Goal: Task Accomplishment & Management: Manage account settings

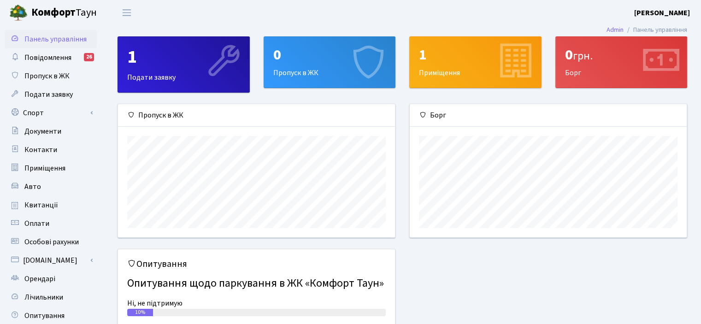
scroll to position [133, 276]
click at [320, 71] on div "0 Пропуск в ЖК" at bounding box center [329, 62] width 131 height 51
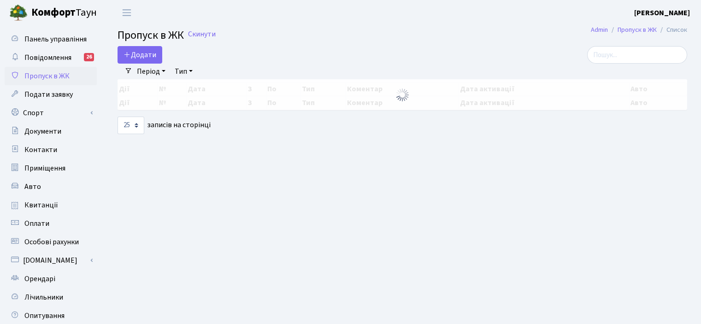
select select "25"
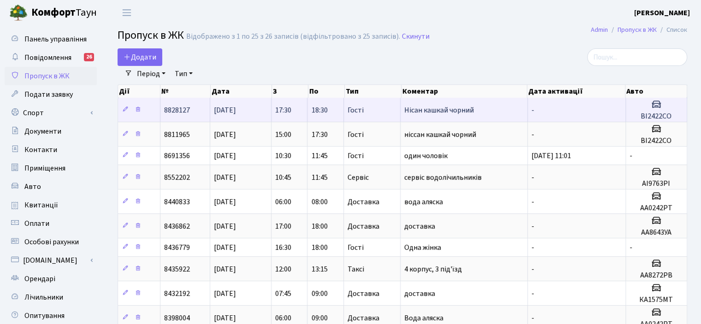
drag, startPoint x: 480, startPoint y: 112, endPoint x: 406, endPoint y: 114, distance: 74.2
click at [406, 114] on td "Нісан кашкай чорний" at bounding box center [463, 110] width 127 height 24
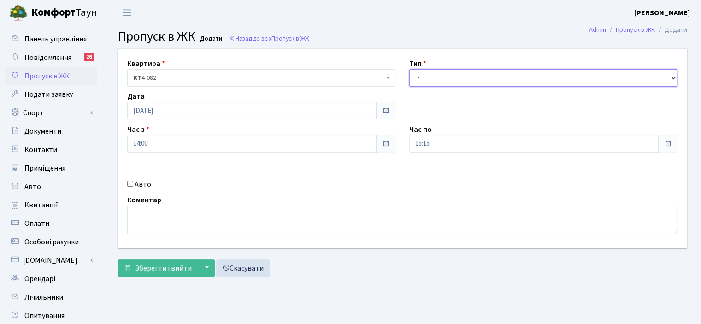
click at [485, 81] on select "- Доставка Таксі Гості Сервіс" at bounding box center [543, 78] width 268 height 18
select select "3"
click at [409, 69] on select "- Доставка Таксі Гості Сервіс" at bounding box center [543, 78] width 268 height 18
click at [382, 143] on span at bounding box center [385, 143] width 7 height 7
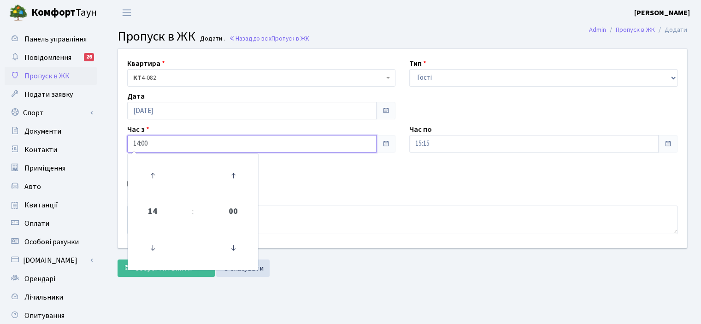
click at [330, 145] on input "14:00" at bounding box center [251, 144] width 249 height 18
click at [153, 179] on icon at bounding box center [152, 175] width 25 height 25
type input "15:00"
click at [431, 147] on input "15:15" at bounding box center [533, 144] width 249 height 18
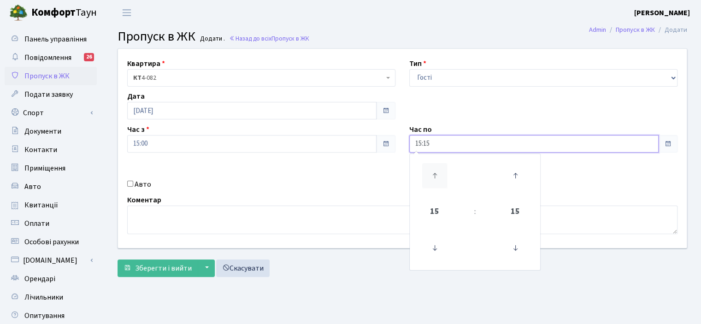
click at [439, 181] on icon at bounding box center [434, 175] width 25 height 25
type input "17:15"
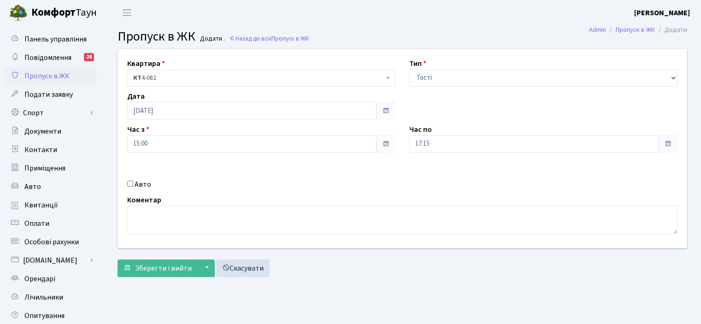
click at [239, 197] on div "Коментар" at bounding box center [402, 214] width 564 height 40
click at [145, 184] on label "Авто" at bounding box center [143, 184] width 17 height 11
click at [133, 184] on input "Авто" at bounding box center [130, 184] width 6 height 6
checkbox input "true"
type input "ВІ2422СО"
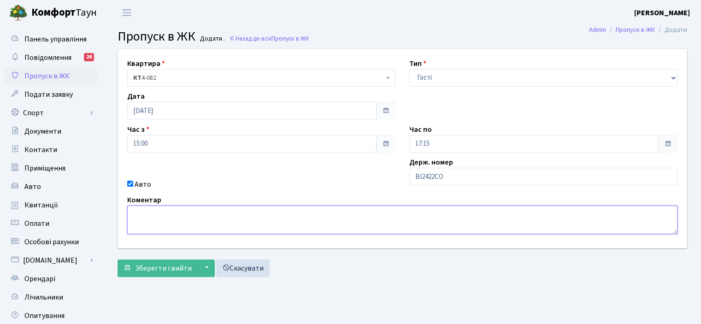
click at [269, 226] on textarea at bounding box center [402, 219] width 550 height 29
paste textarea "Нісан кашкай чорний"
click at [142, 215] on textarea "Нісан кашкай чорний" at bounding box center [402, 219] width 550 height 29
type textarea "Ніссан кашкай чорний"
click at [257, 172] on div "Квартира <b>КТ</b>&nbsp;&nbsp;&nbsp;&nbsp;4-082 КТ 4-082 Тип - Доставка Таксі Г…" at bounding box center [402, 148] width 582 height 199
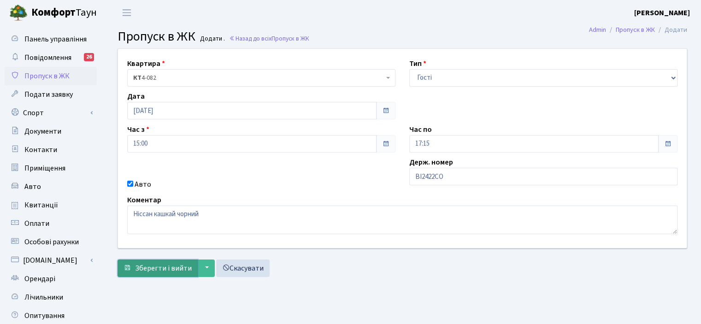
click at [155, 264] on span "Зберегти і вийти" at bounding box center [163, 268] width 57 height 10
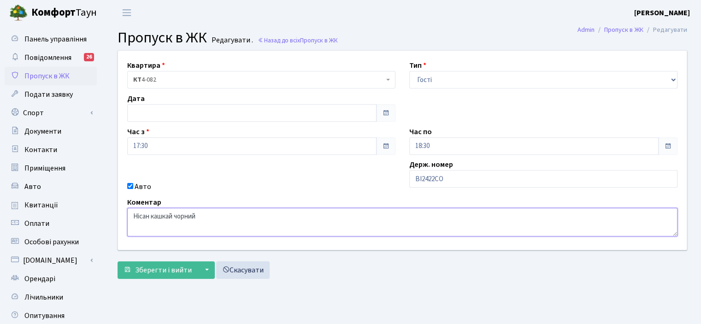
drag, startPoint x: 220, startPoint y: 221, endPoint x: 129, endPoint y: 222, distance: 90.8
click at [118, 228] on div "Квартира <b>КТ</b>&nbsp;&nbsp;&nbsp;&nbsp;4-082 КТ 4-082 Тип - Доставка Таксі Г…" at bounding box center [402, 150] width 582 height 199
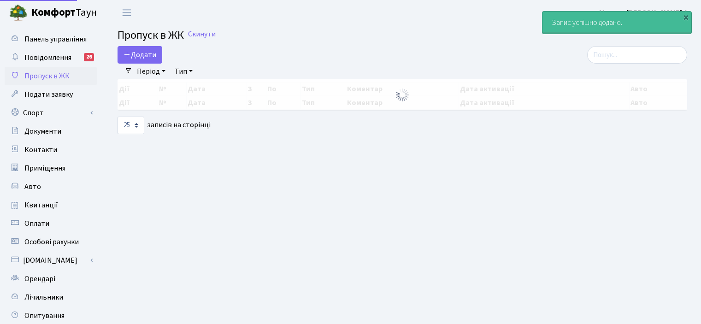
select select "25"
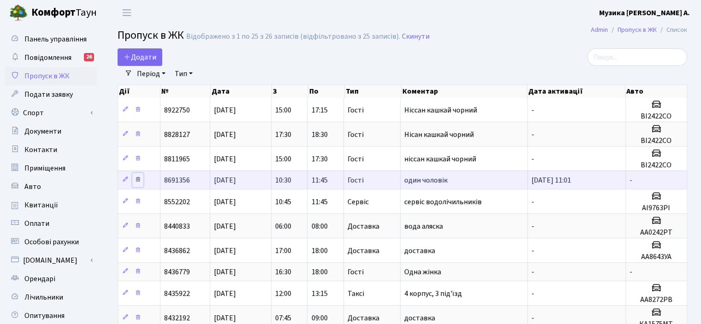
click at [137, 178] on icon at bounding box center [138, 179] width 6 height 6
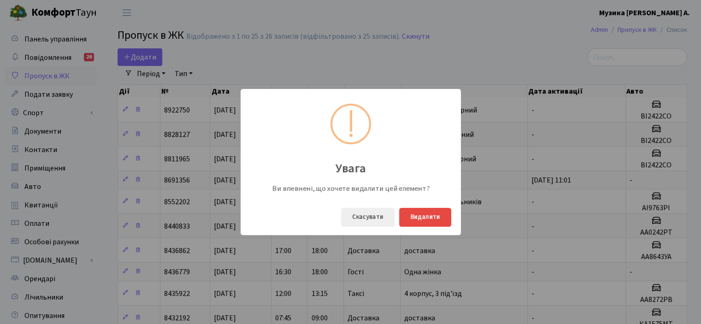
click at [454, 226] on div "Скасувати Видалити" at bounding box center [350, 216] width 220 height 35
click at [431, 222] on button "Видалити" at bounding box center [425, 217] width 52 height 19
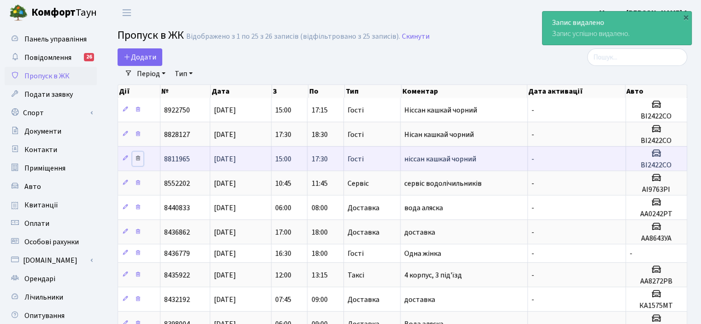
click at [137, 159] on icon at bounding box center [138, 158] width 6 height 6
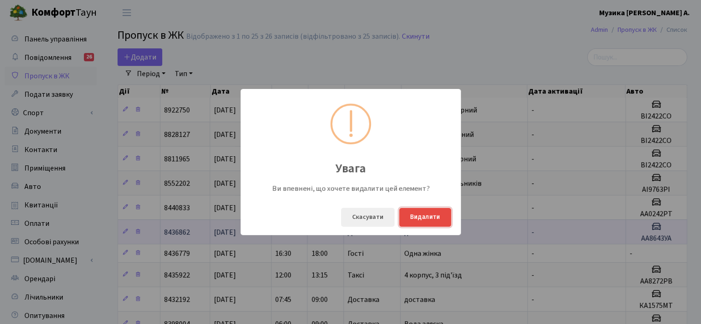
click at [416, 219] on button "Видалити" at bounding box center [425, 217] width 52 height 19
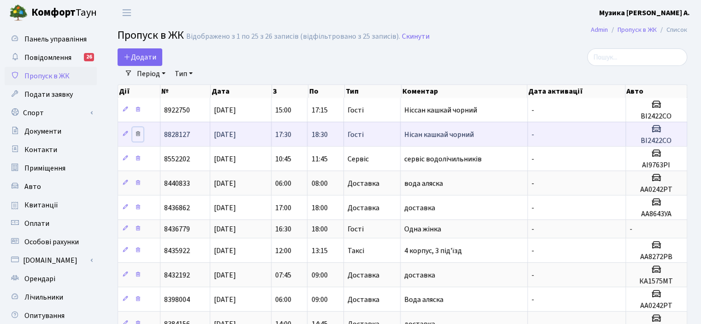
click at [137, 135] on icon at bounding box center [138, 133] width 6 height 6
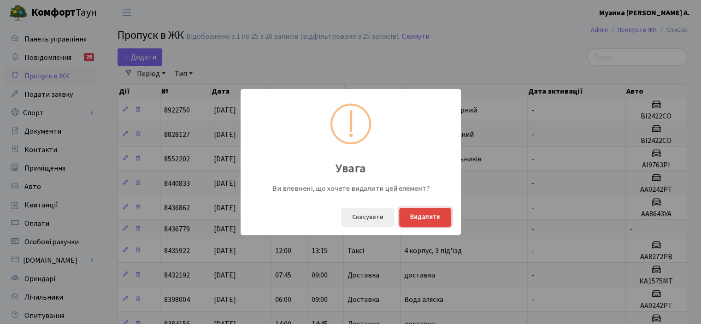
click at [428, 222] on button "Видалити" at bounding box center [425, 217] width 52 height 19
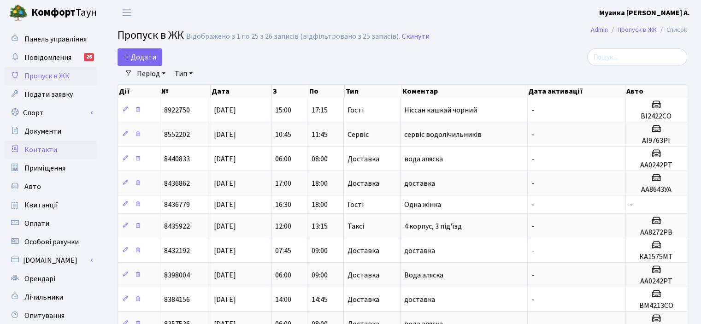
click at [48, 146] on span "Контакти" at bounding box center [40, 150] width 33 height 10
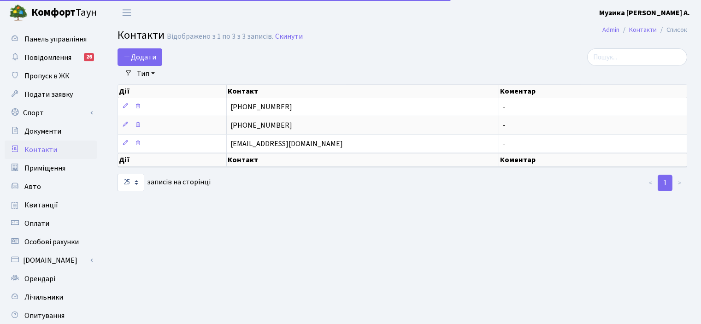
select select "25"
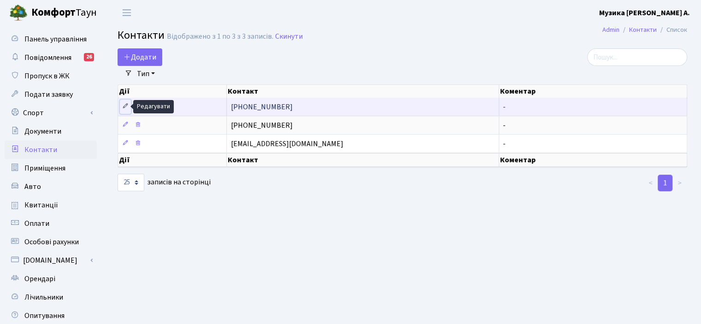
click at [124, 108] on icon at bounding box center [125, 106] width 6 height 6
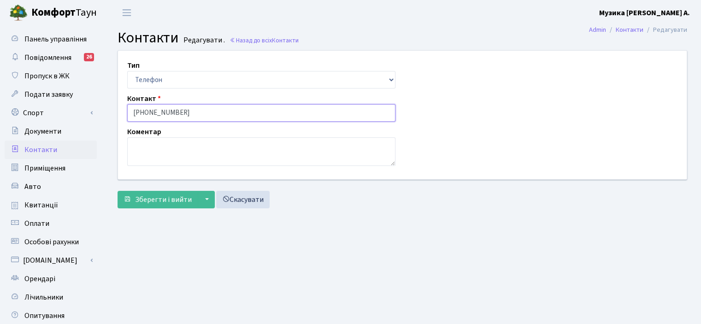
drag, startPoint x: 141, startPoint y: 116, endPoint x: 186, endPoint y: 116, distance: 45.1
click at [186, 116] on input "[PHONE_NUMBER]" at bounding box center [261, 113] width 268 height 18
click at [158, 116] on input "(068)8429477" at bounding box center [261, 113] width 268 height 18
click at [166, 114] on input "(068)842 9477" at bounding box center [261, 113] width 268 height 18
click at [268, 113] on input "(068)842 94 77" at bounding box center [261, 113] width 268 height 18
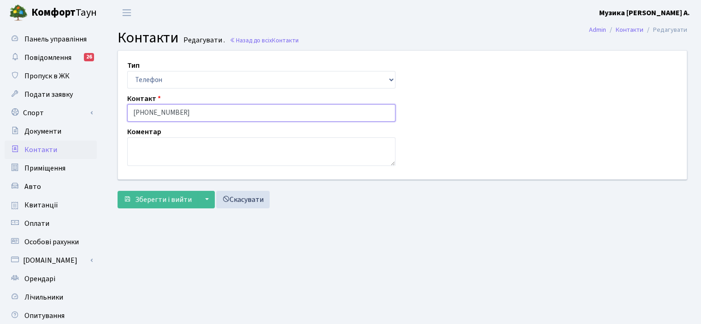
click at [148, 112] on input "(068)842 94 77" at bounding box center [261, 113] width 268 height 18
click at [282, 116] on input "[PHONE_NUMBER]" at bounding box center [261, 113] width 268 height 18
type input "[PHONE_NUMBER]"
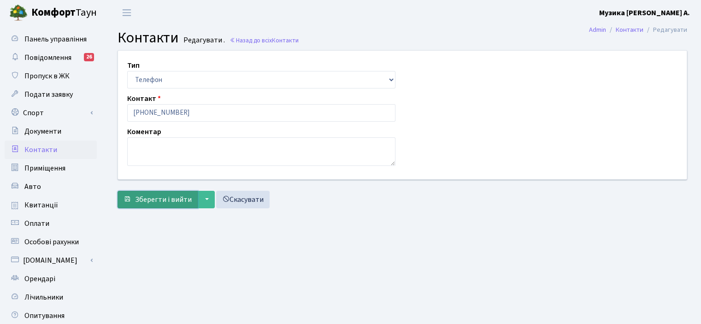
click at [191, 197] on button "Зберегти і вийти" at bounding box center [157, 200] width 80 height 18
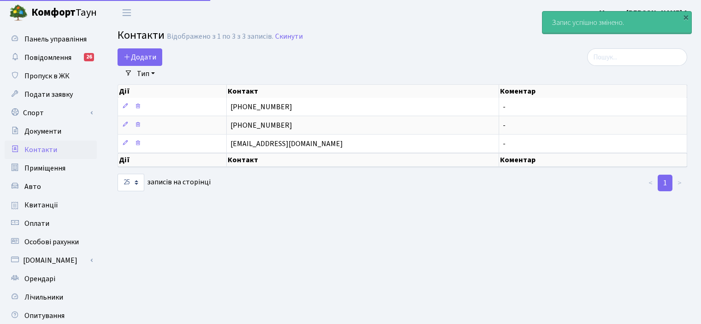
select select "25"
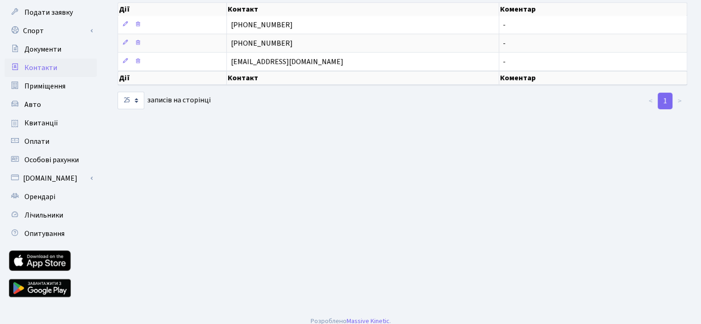
scroll to position [91, 0]
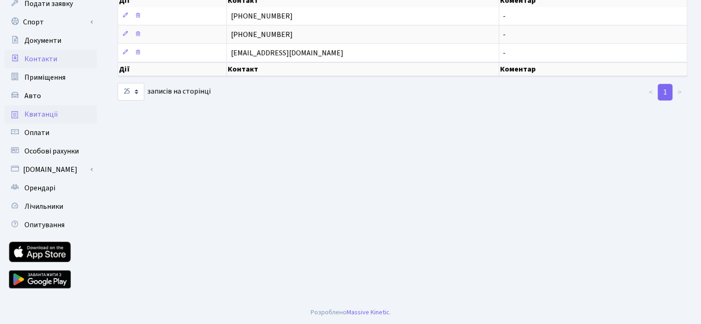
click at [31, 117] on span "Квитанції" at bounding box center [41, 114] width 34 height 10
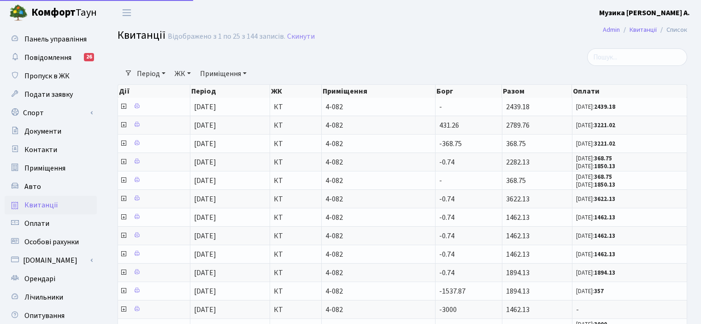
select select "25"
